Goal: Navigation & Orientation: Find specific page/section

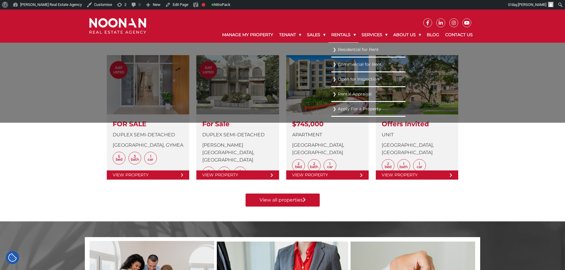
scroll to position [140, 0]
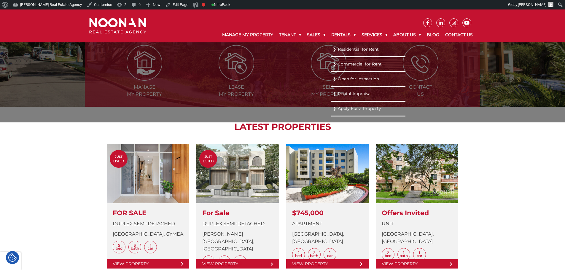
click at [346, 49] on link "Residential for Rent" at bounding box center [368, 49] width 71 height 8
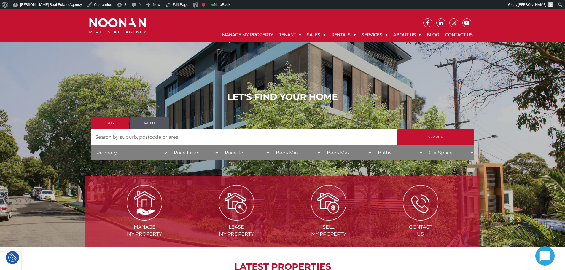
scroll to position [237, 0]
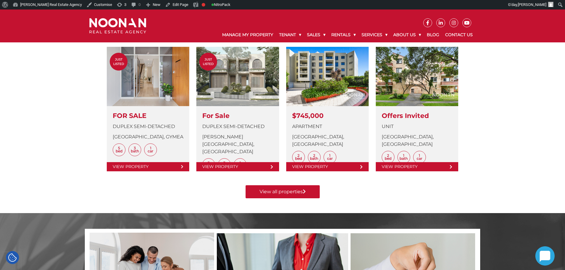
click at [114, 28] on img at bounding box center [117, 26] width 57 height 16
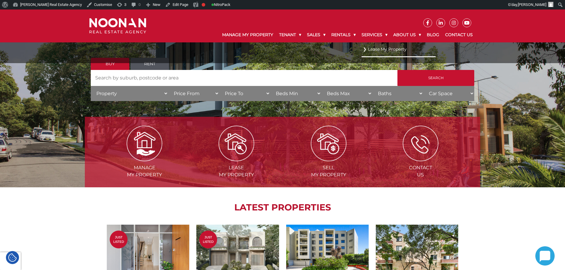
scroll to position [267, 0]
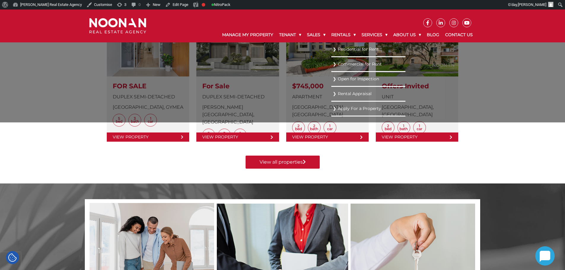
click at [343, 52] on link "Residential for Rent" at bounding box center [368, 49] width 71 height 8
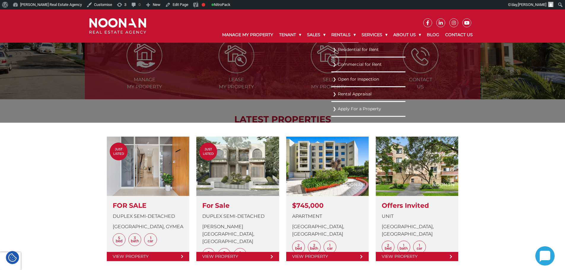
scroll to position [59, 0]
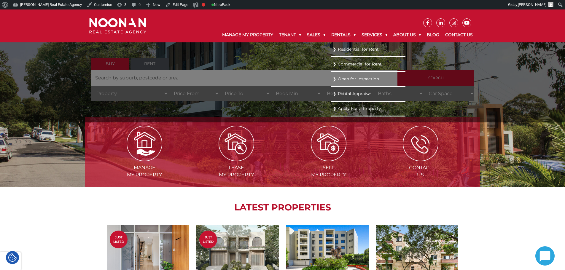
click at [338, 52] on link "Residential for Rent" at bounding box center [368, 49] width 71 height 8
